Goal: Navigation & Orientation: Find specific page/section

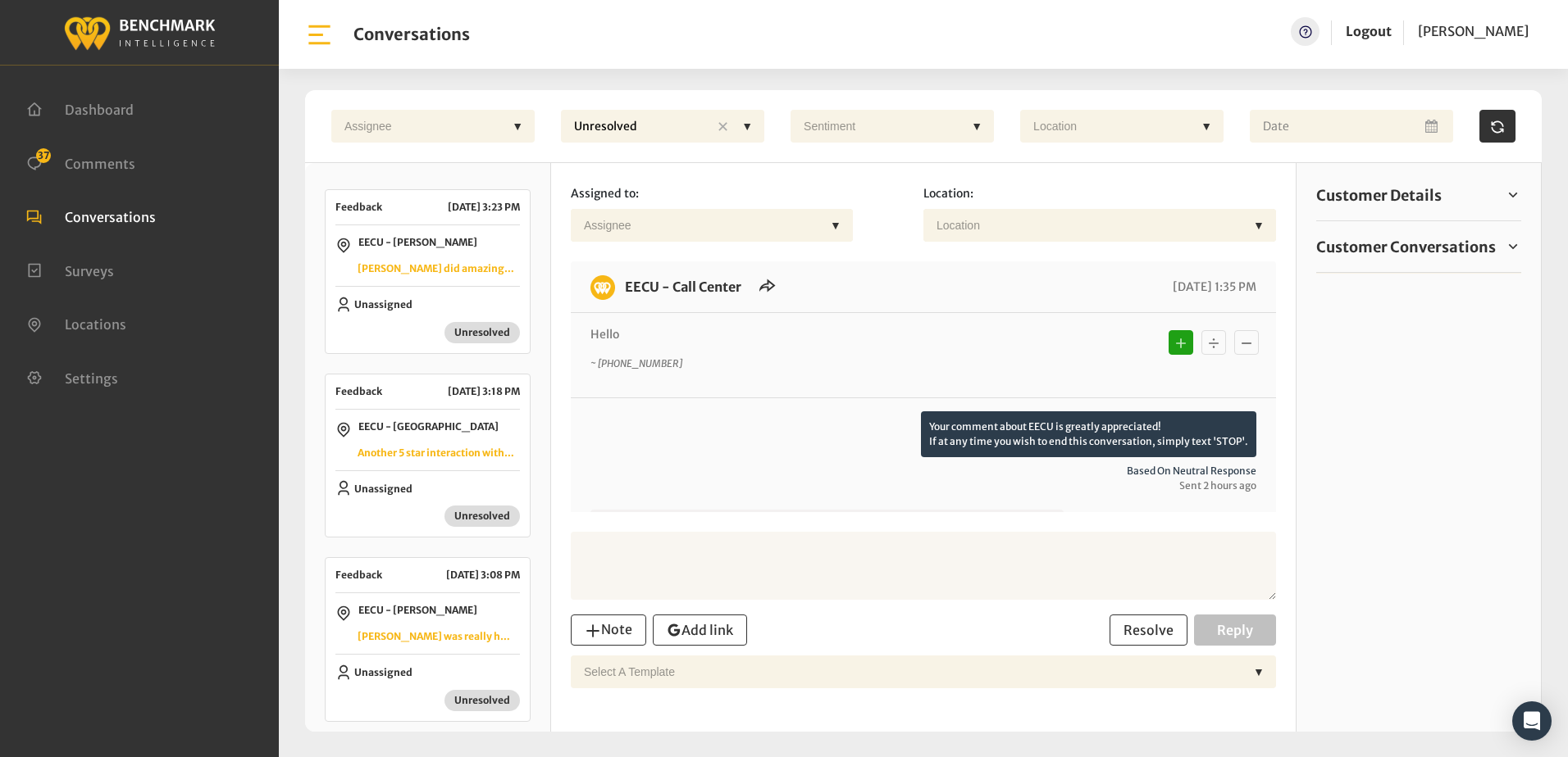
click at [765, 407] on div "Your comment about EECU is greatly appreciated! If at any time you wish to end …" at bounding box center [923, 496] width 705 height 197
click at [97, 160] on span "Comments" at bounding box center [100, 163] width 71 height 17
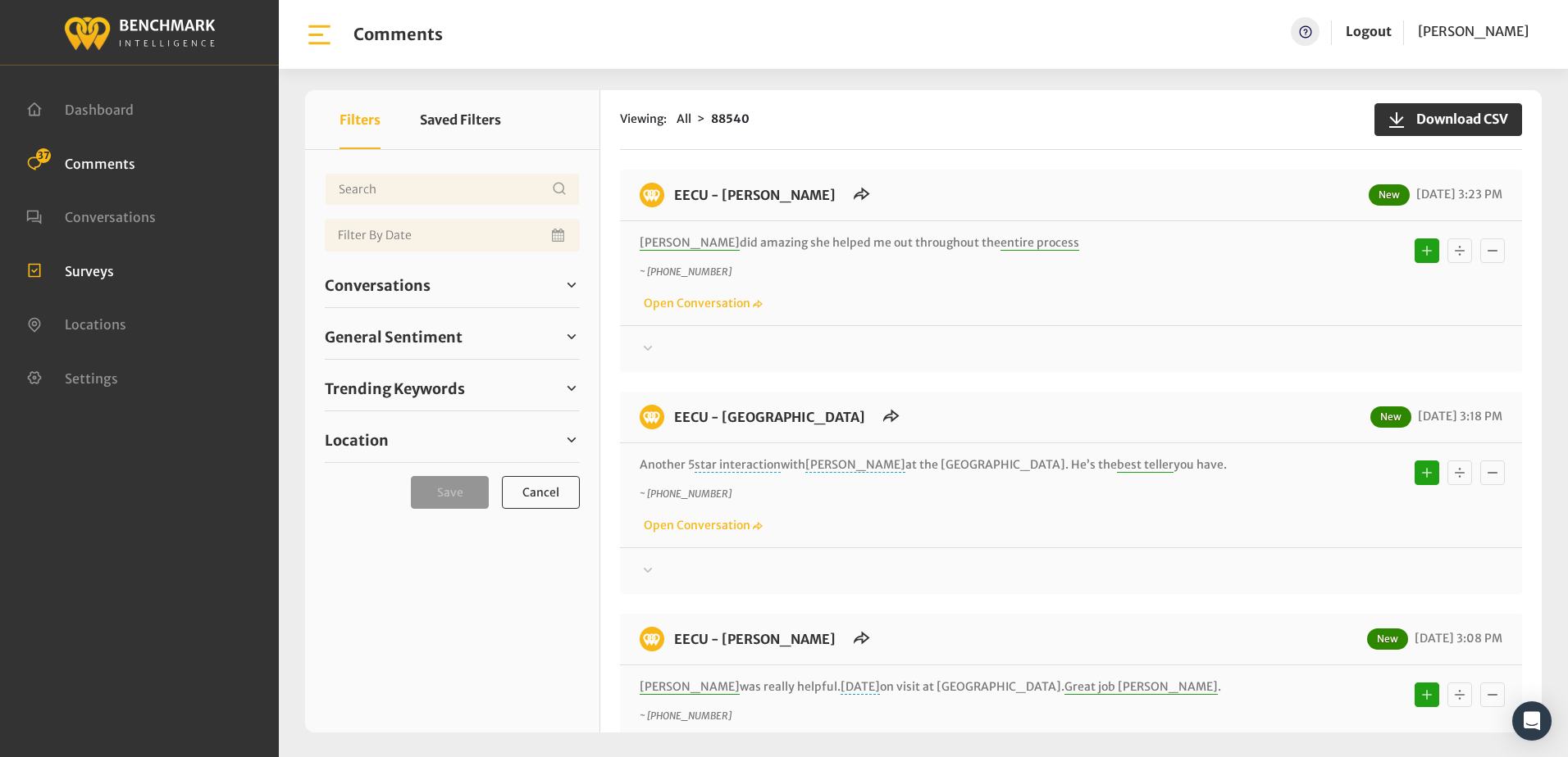
click at [174, 273] on li "Surveys" at bounding box center [139, 271] width 227 height 22
